Goal: Task Accomplishment & Management: Manage account settings

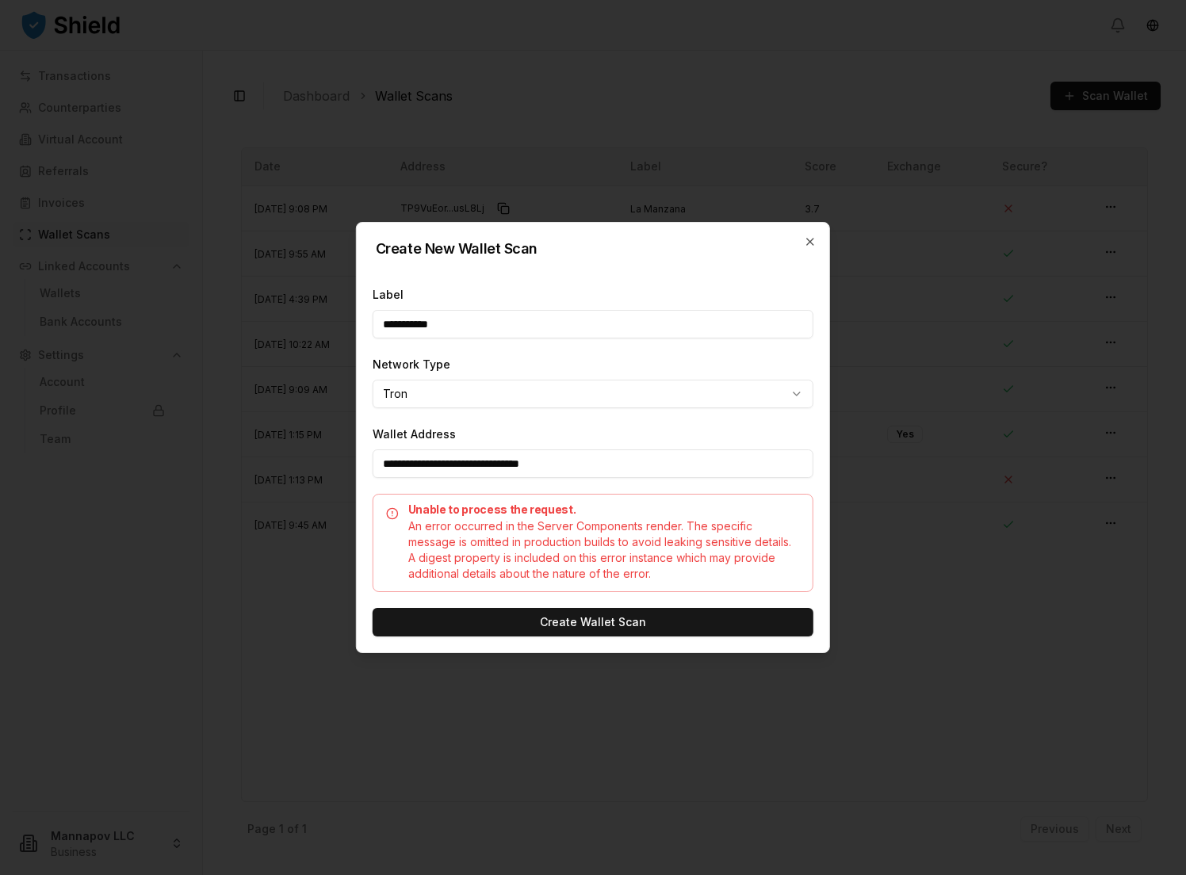
select select "****"
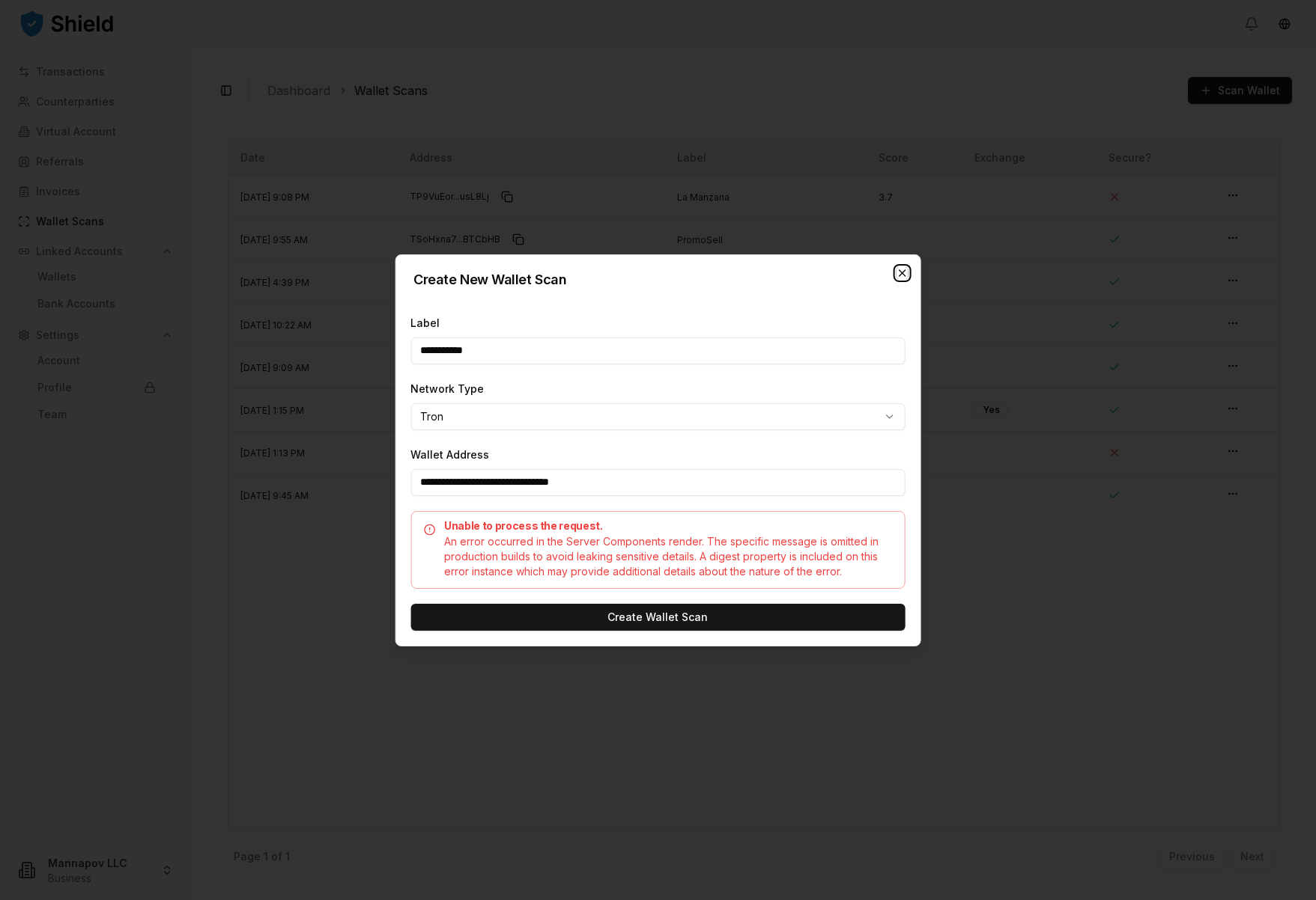
click at [904, 272] on icon "button" at bounding box center [902, 273] width 12 height 12
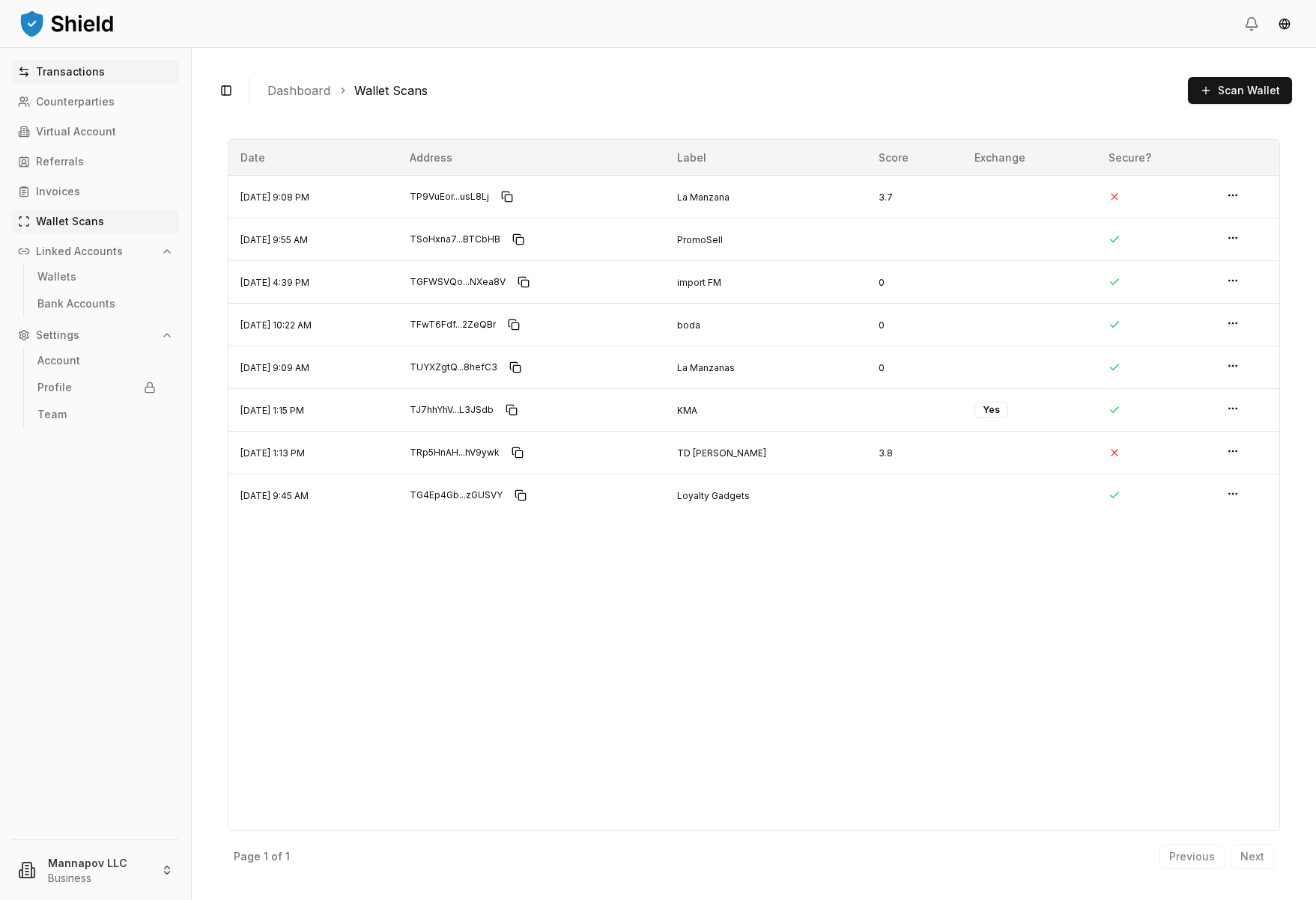
click at [48, 74] on p "Transactions" at bounding box center [70, 72] width 69 height 10
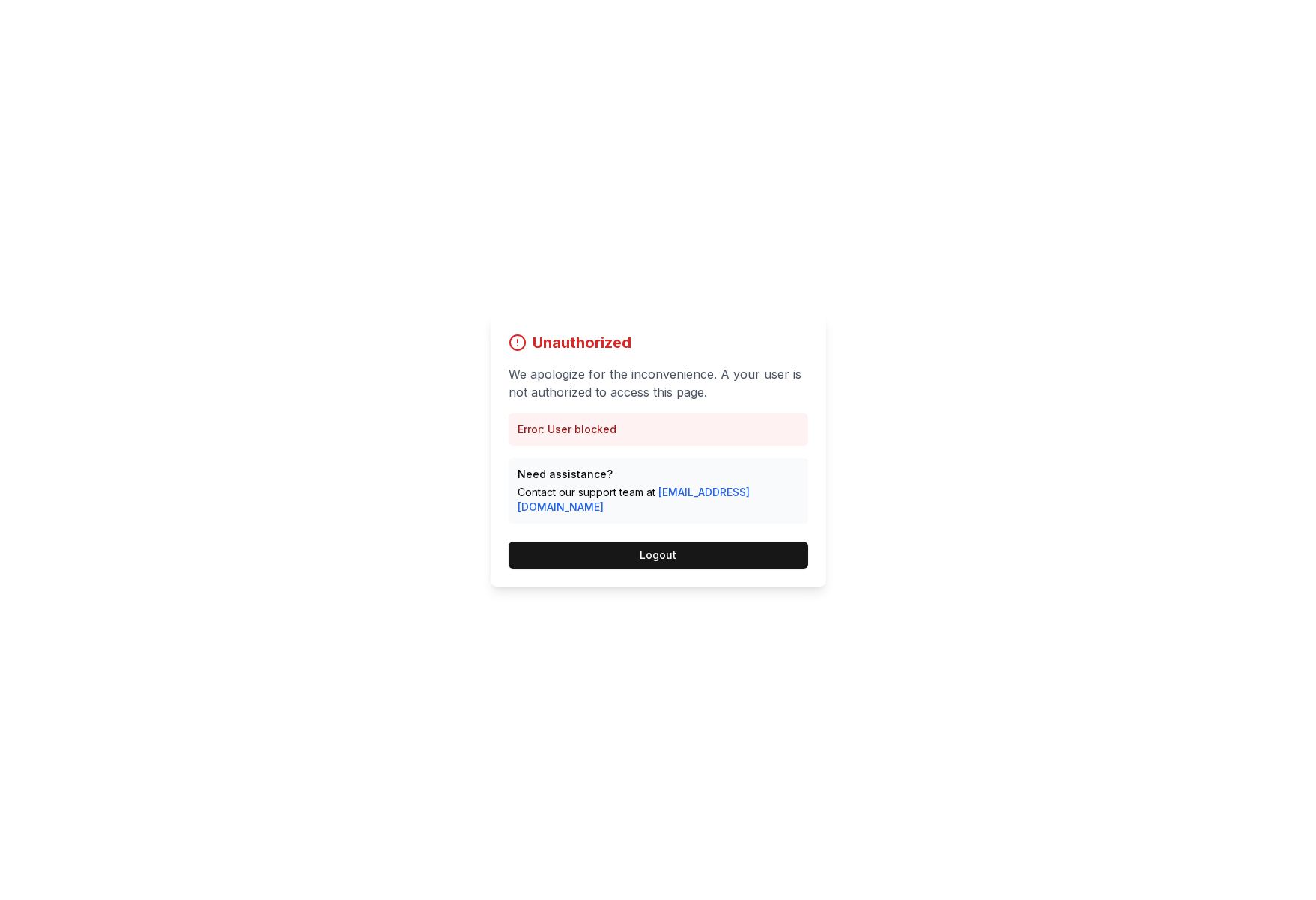
click at [385, 260] on div "Unauthorized We apologize for the inconvenience. A your user is not authorized …" at bounding box center [658, 450] width 1316 height 900
click at [690, 544] on button "Logout" at bounding box center [658, 555] width 299 height 27
click at [655, 547] on button "Logout" at bounding box center [658, 555] width 299 height 27
